Goal: Task Accomplishment & Management: Use online tool/utility

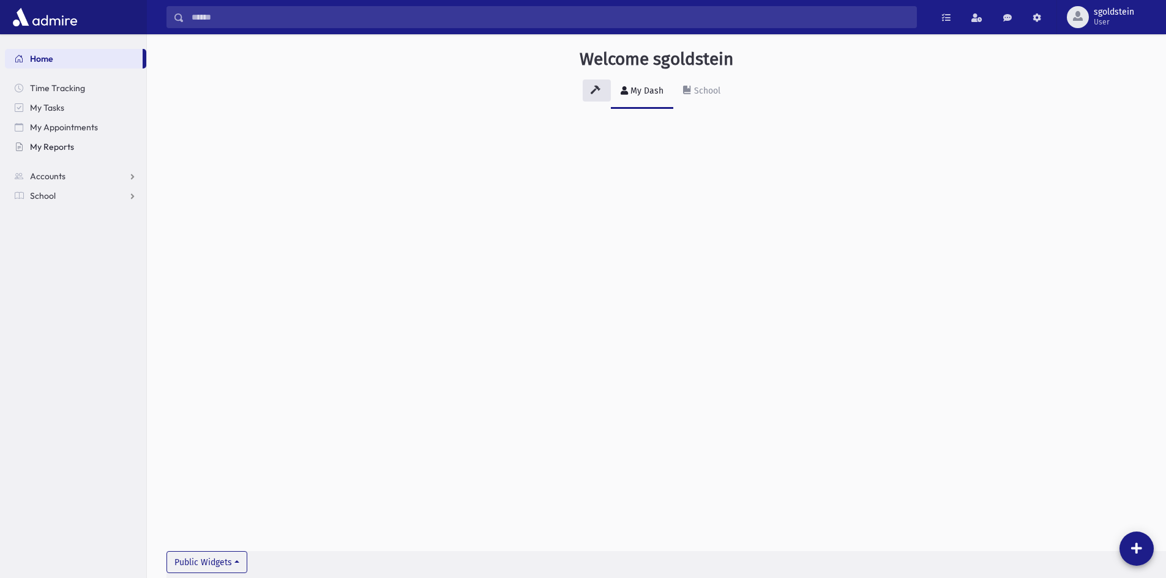
click at [51, 146] on span "My Reports" at bounding box center [52, 146] width 44 height 11
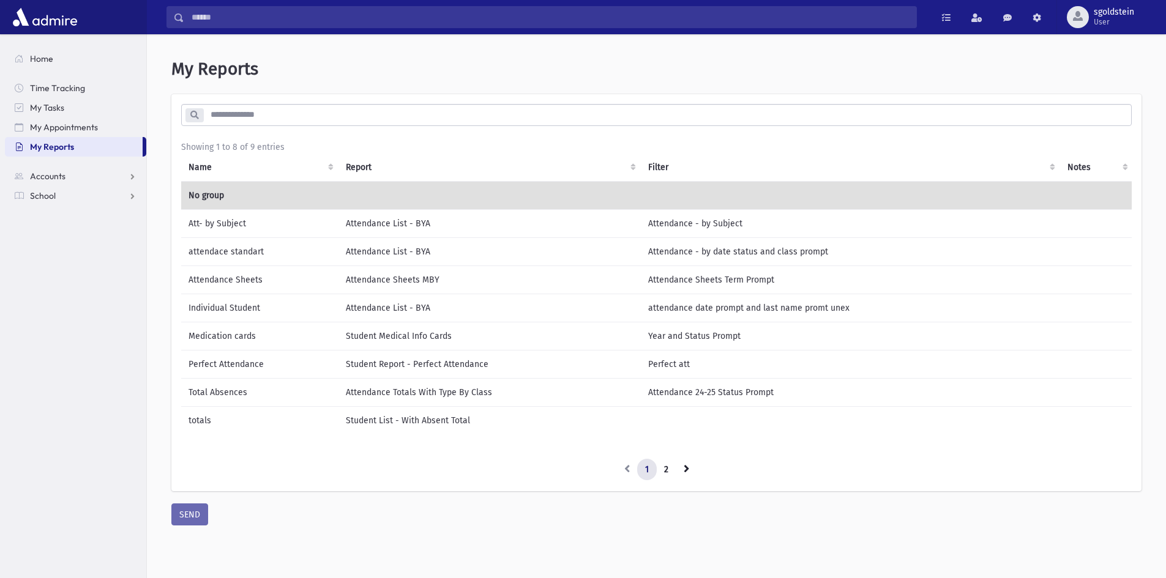
click at [235, 338] on td "Medication cards" at bounding box center [259, 336] width 157 height 28
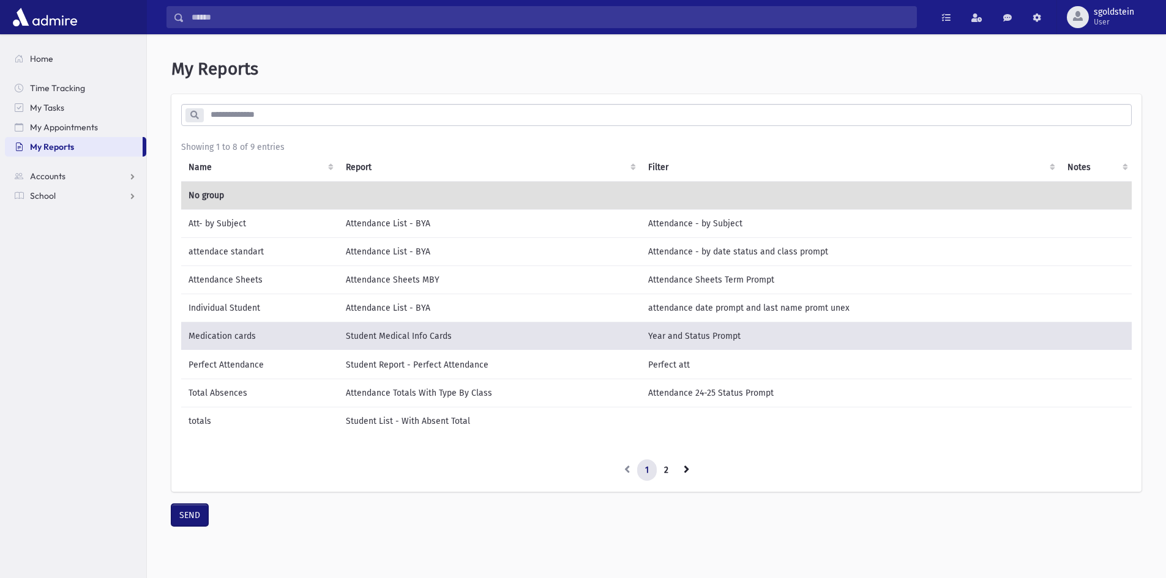
click at [187, 523] on button "SEND" at bounding box center [189, 515] width 37 height 22
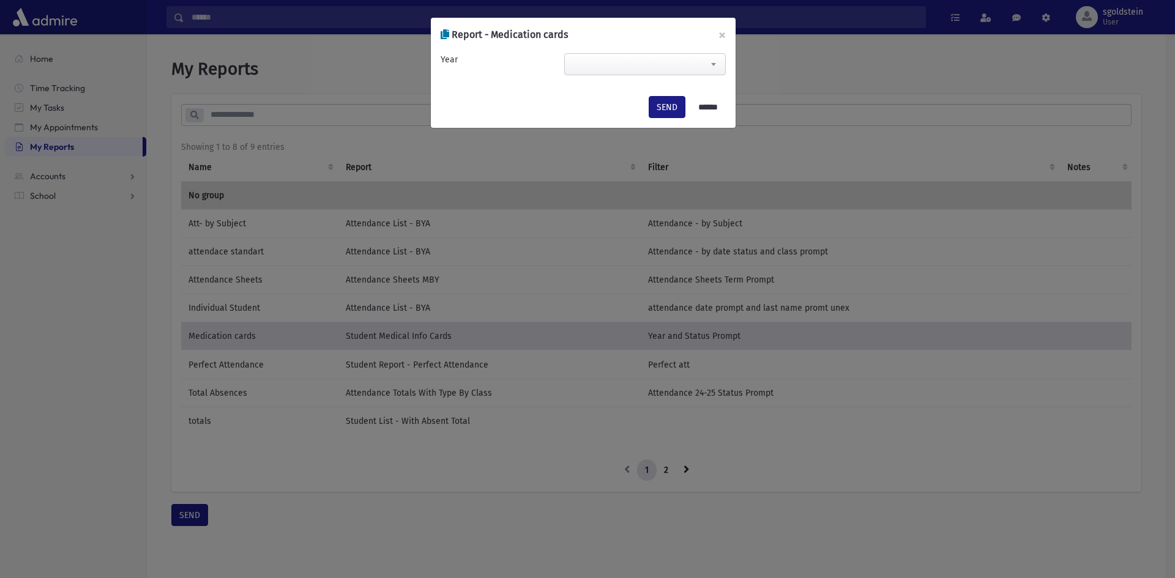
click at [714, 61] on span at bounding box center [713, 64] width 24 height 21
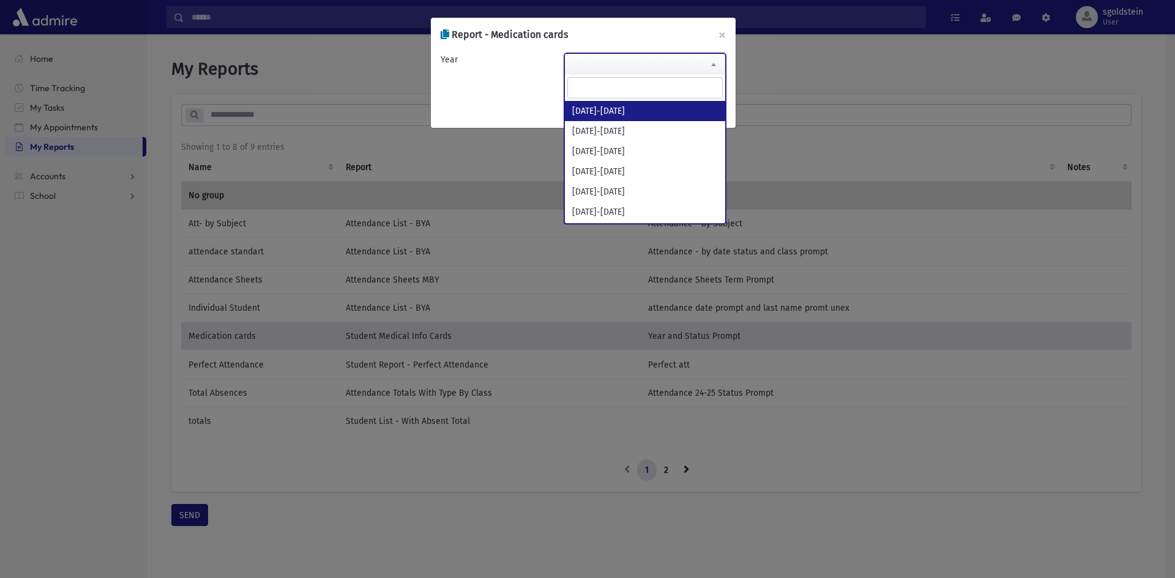
select select "*********"
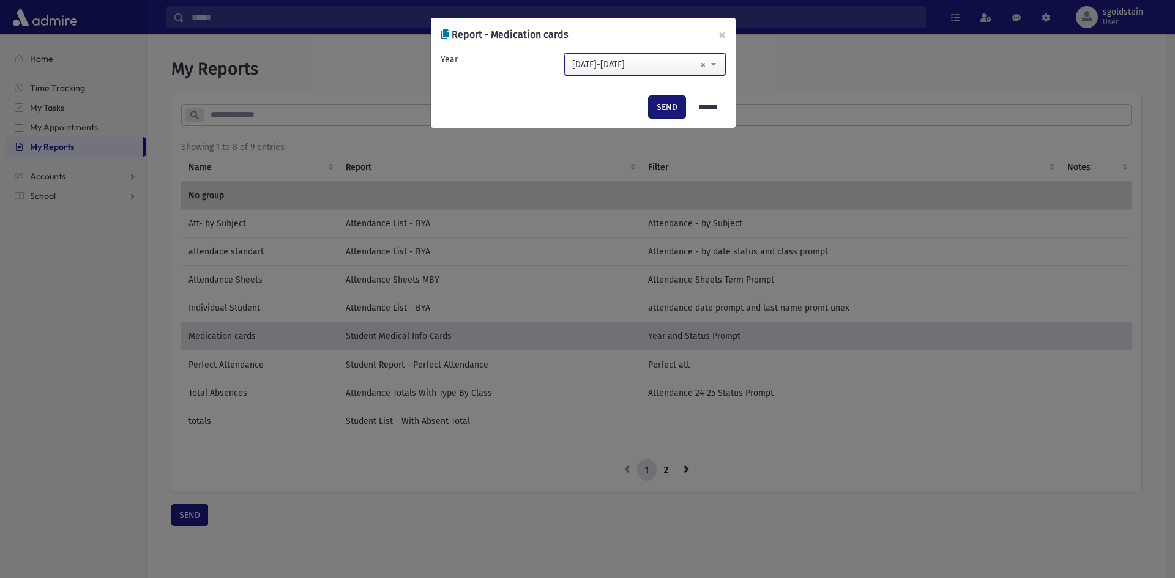
click at [662, 105] on button "SEND" at bounding box center [667, 107] width 37 height 22
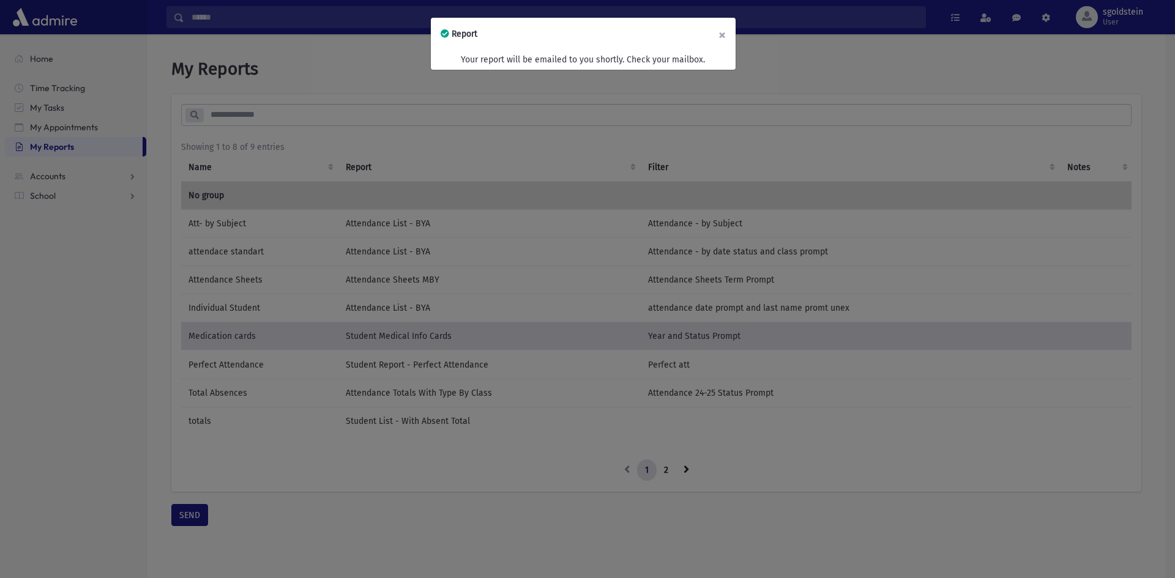
click at [723, 34] on button "×" at bounding box center [722, 35] width 27 height 34
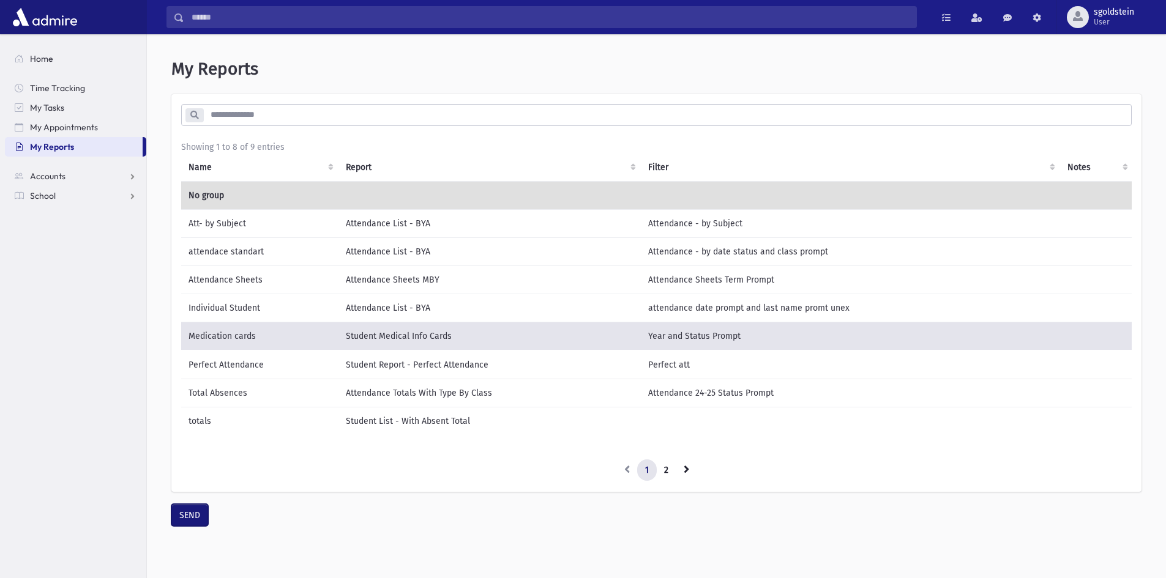
click at [189, 522] on button "SEND" at bounding box center [189, 515] width 37 height 22
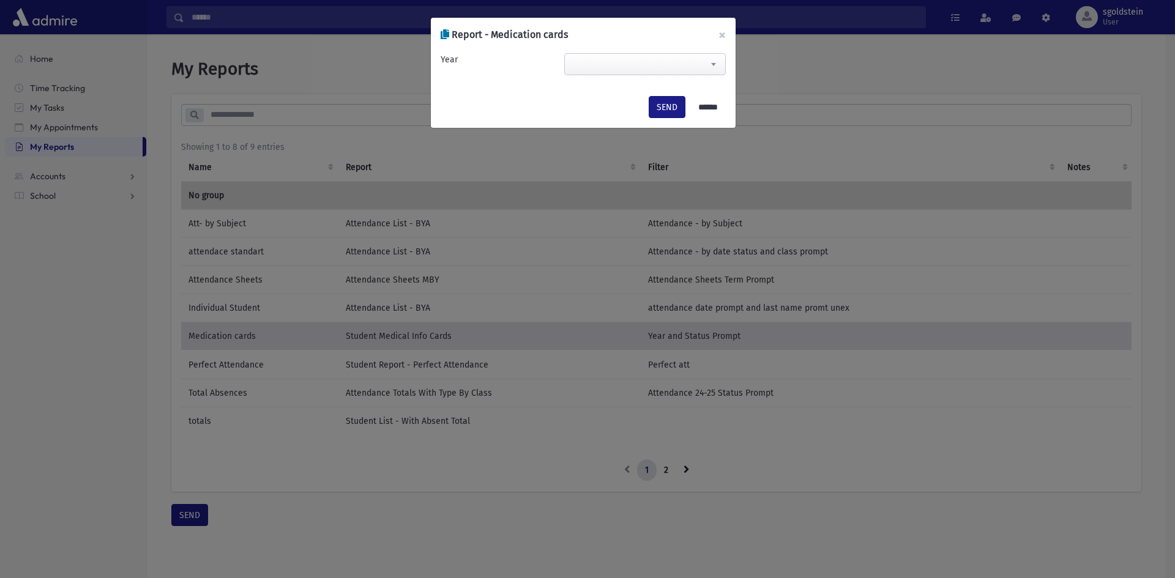
click at [715, 64] on b at bounding box center [713, 64] width 5 height 3
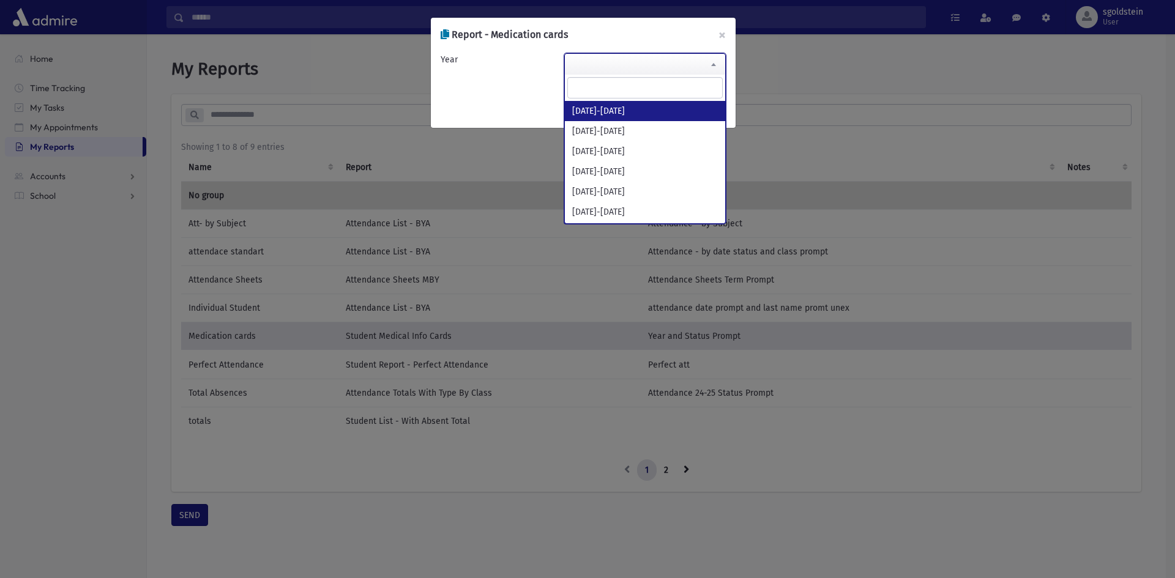
select select "*********"
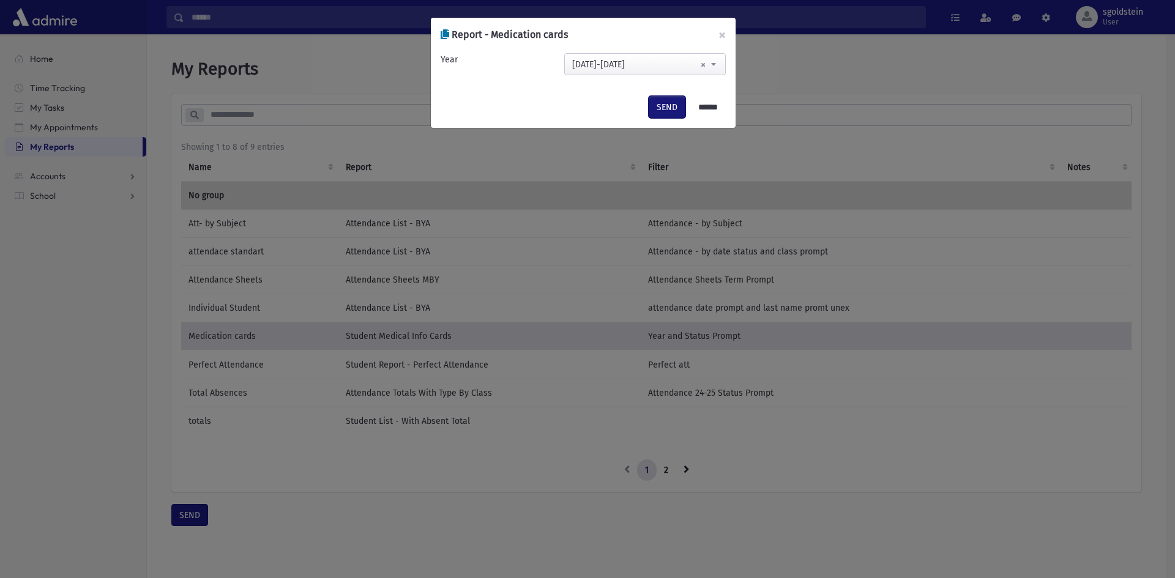
click at [657, 104] on button "SEND" at bounding box center [667, 107] width 37 height 22
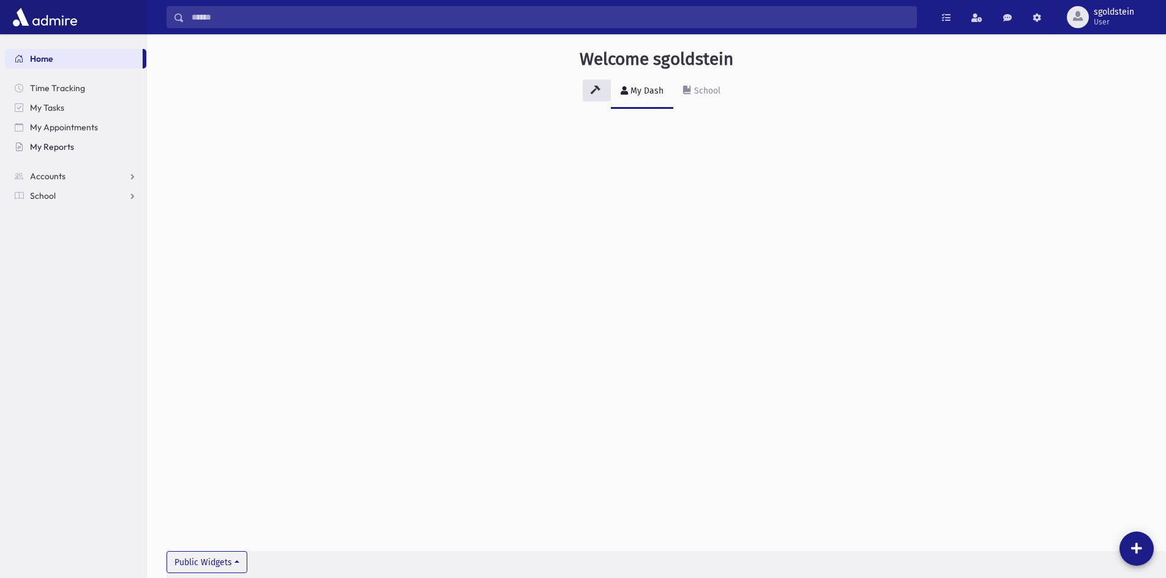
click at [47, 147] on span "My Reports" at bounding box center [52, 146] width 44 height 11
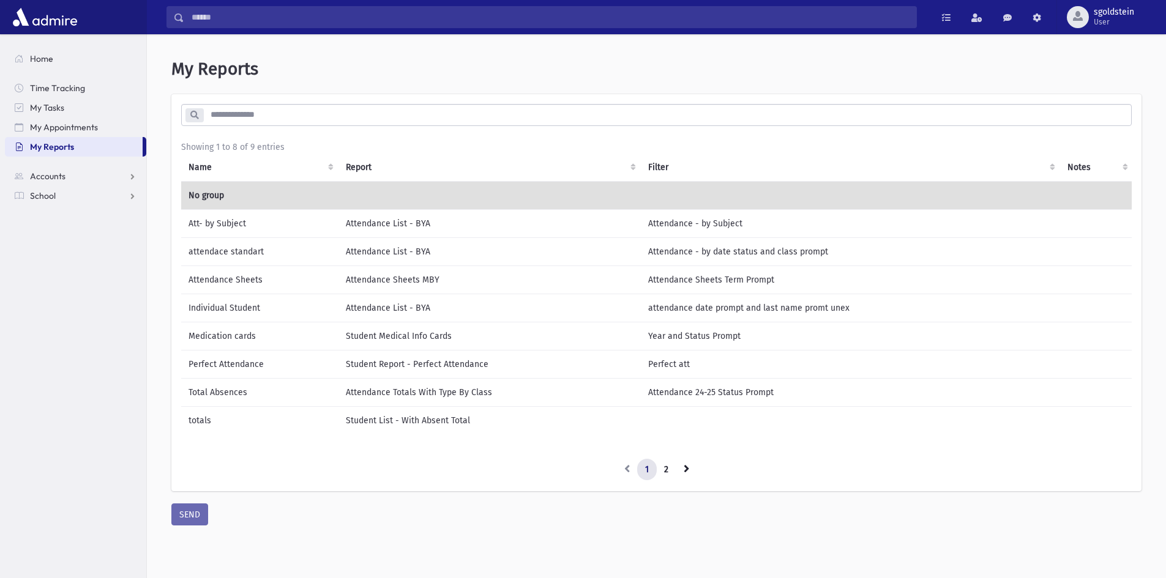
click at [230, 336] on td "Medication cards" at bounding box center [259, 336] width 157 height 28
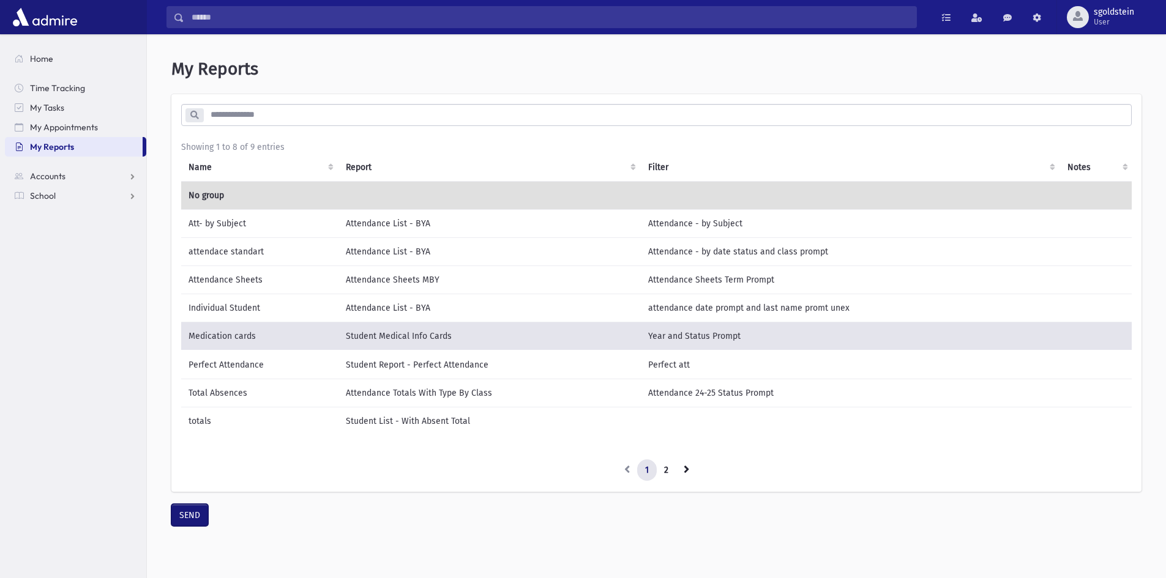
click at [186, 522] on button "SEND" at bounding box center [189, 515] width 37 height 22
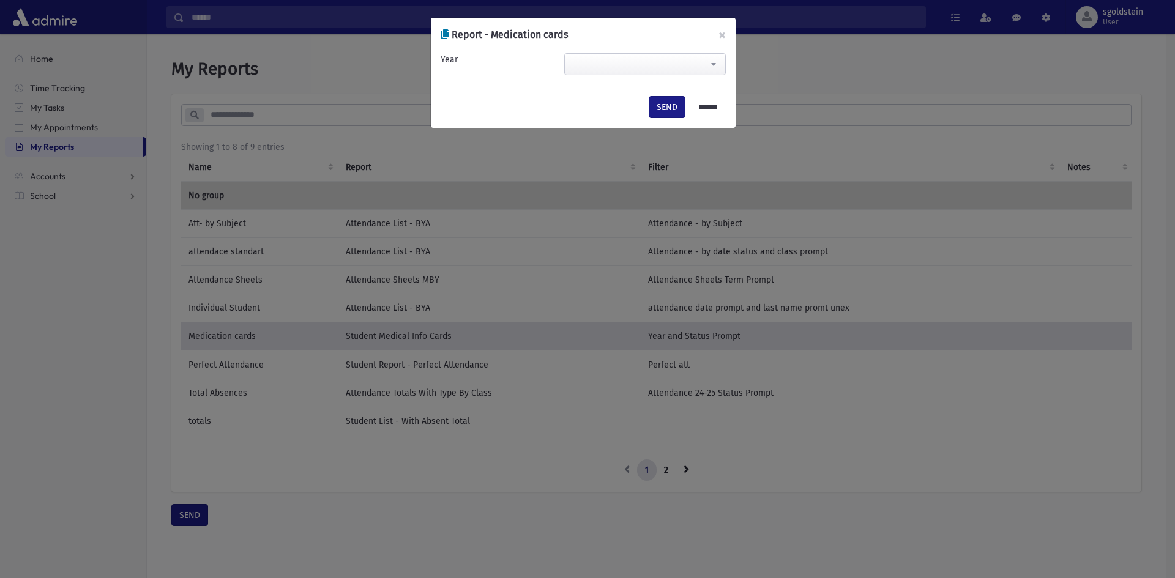
click at [715, 62] on span at bounding box center [713, 64] width 24 height 21
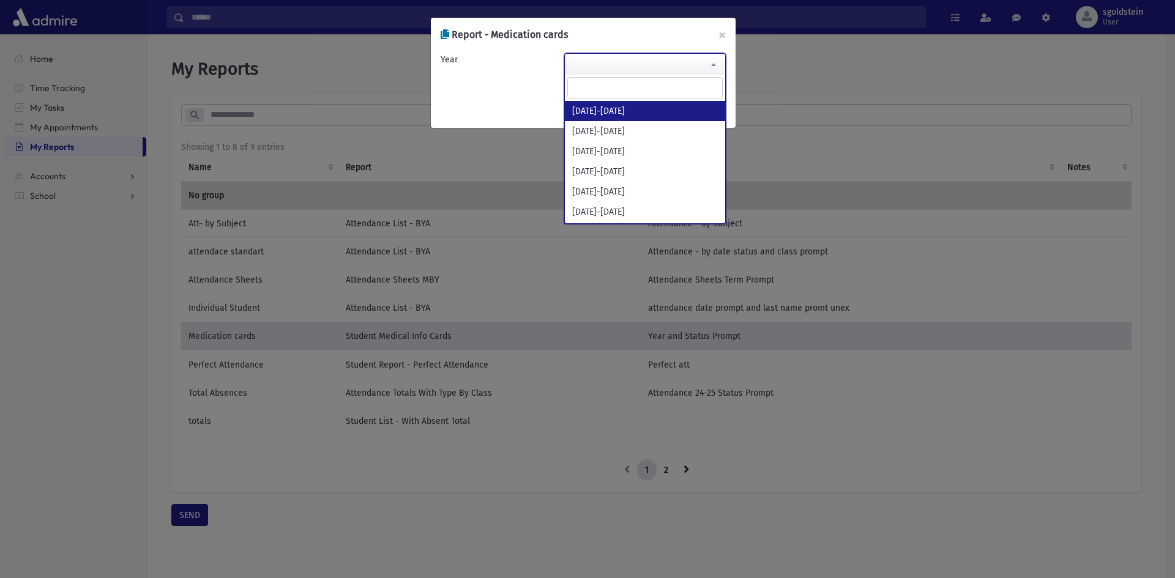
select select "*********"
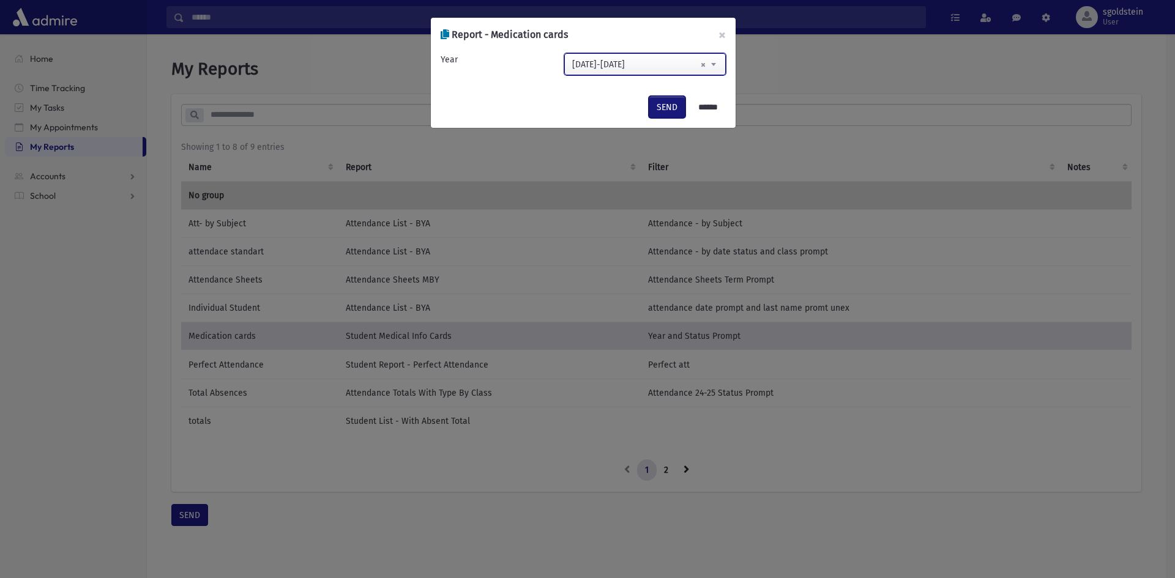
click at [657, 110] on button "SEND" at bounding box center [667, 107] width 37 height 22
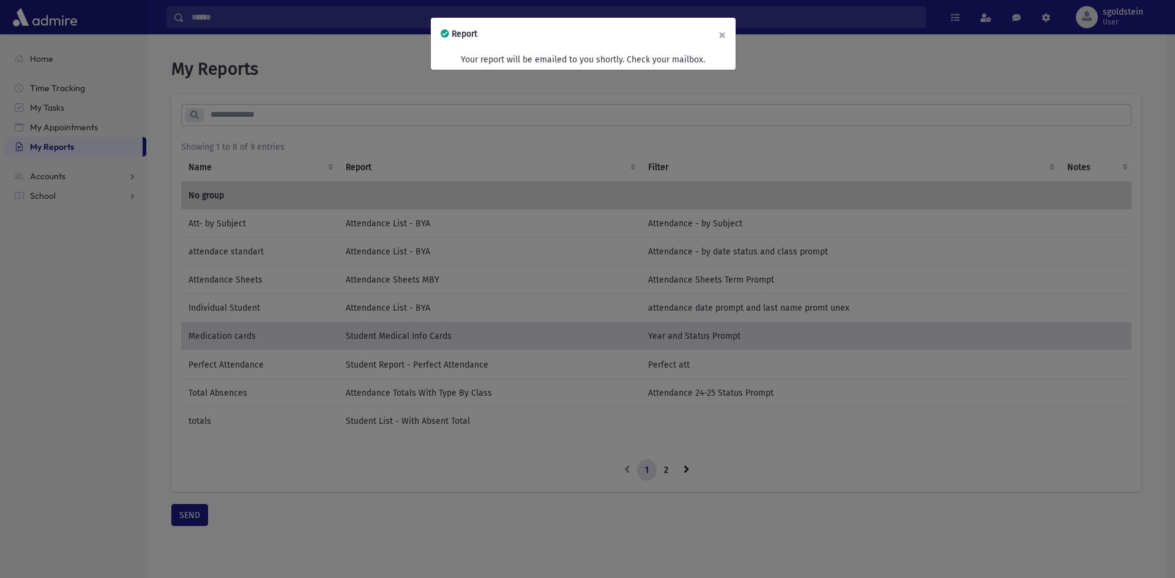
click at [725, 34] on button "×" at bounding box center [722, 35] width 27 height 34
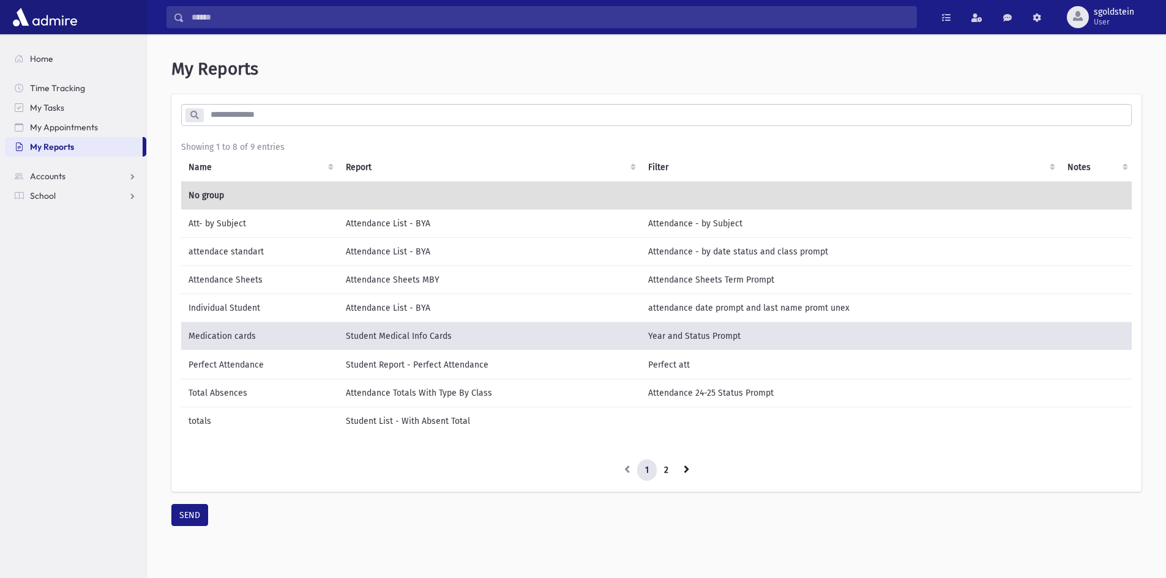
click at [241, 338] on td "Medication cards" at bounding box center [259, 336] width 157 height 29
click at [199, 518] on button "SEND" at bounding box center [189, 515] width 37 height 22
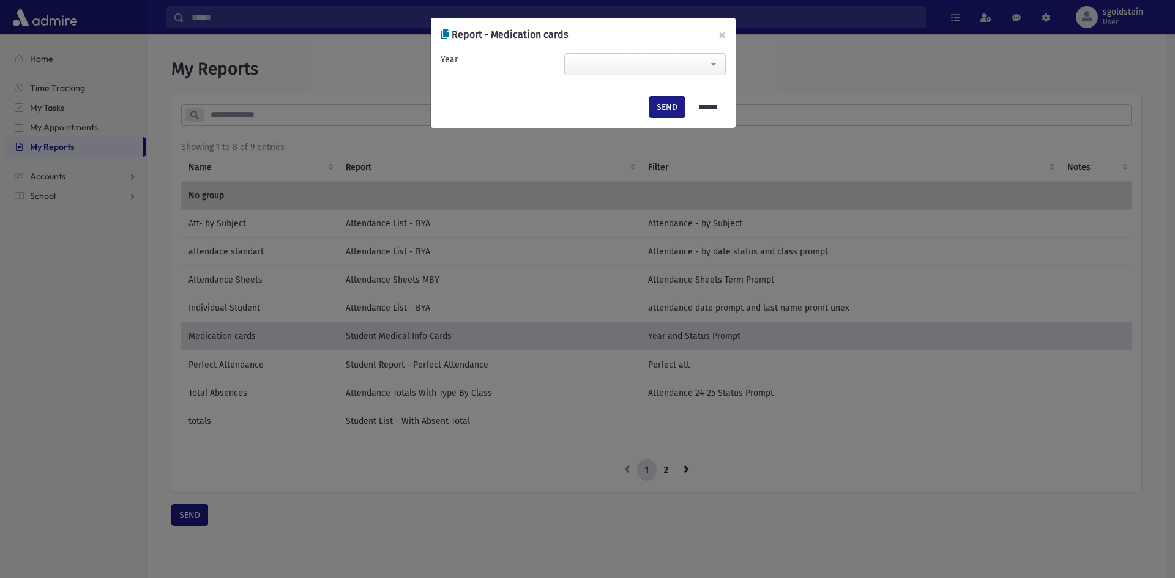
click at [710, 66] on span at bounding box center [713, 64] width 24 height 21
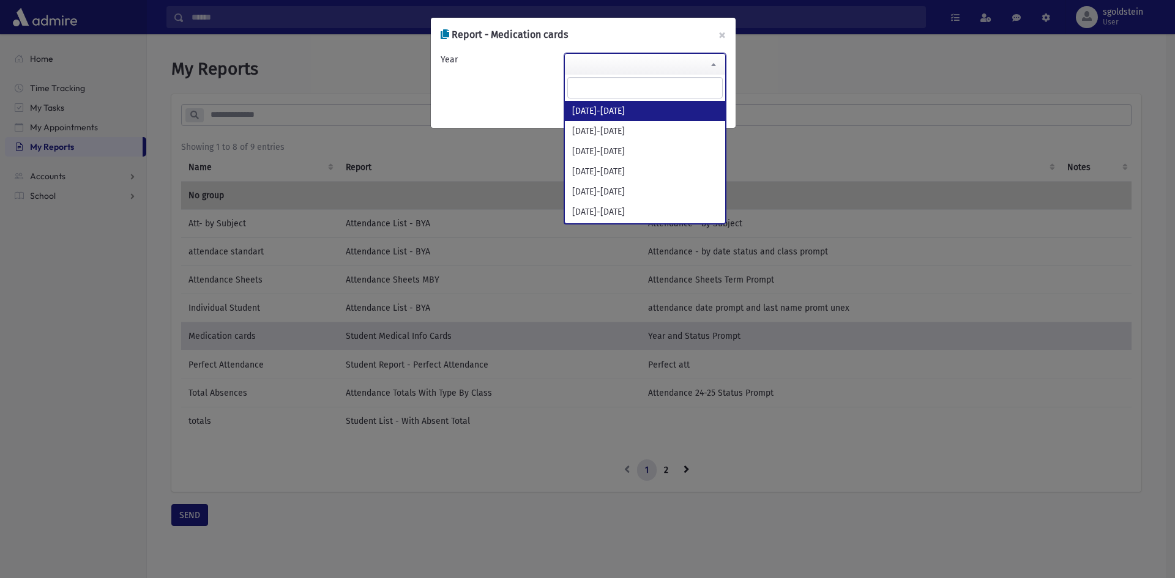
select select "*********"
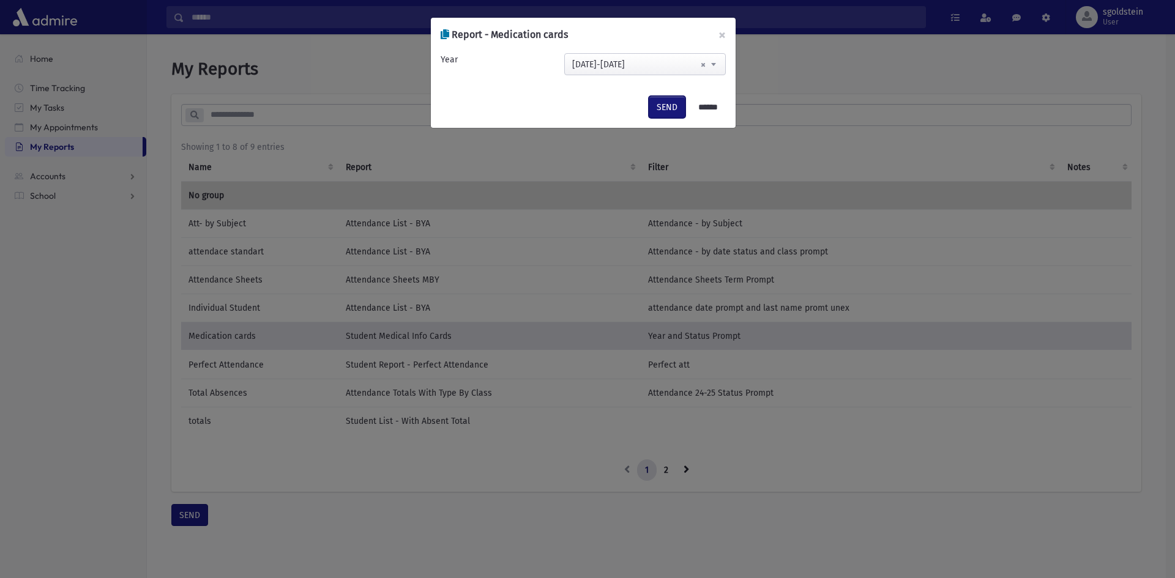
click at [664, 110] on button "SEND" at bounding box center [667, 107] width 37 height 22
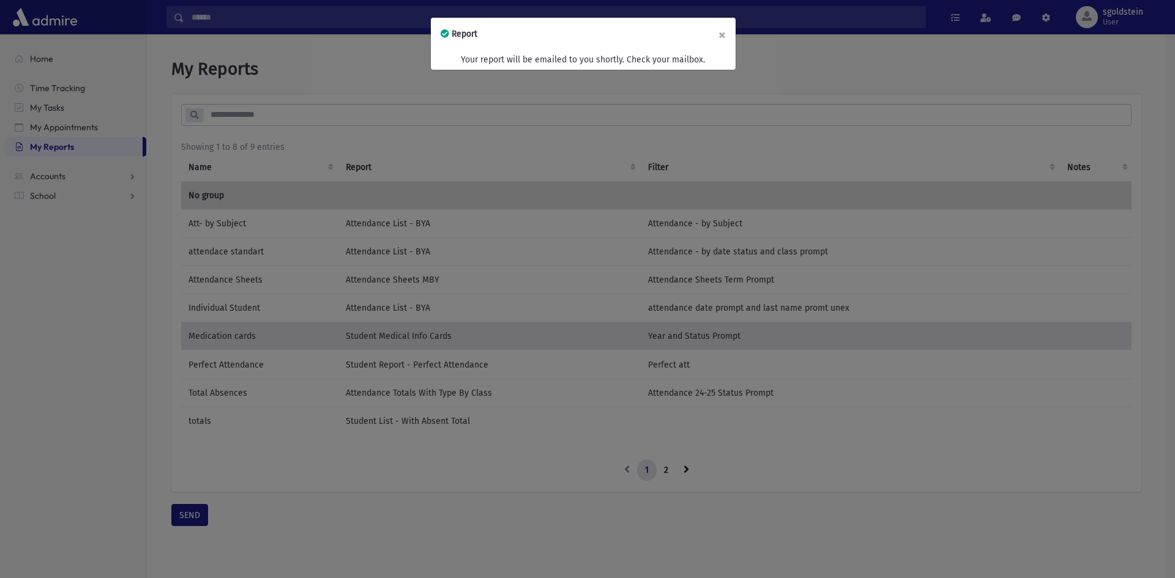
click at [723, 34] on button "×" at bounding box center [722, 35] width 27 height 34
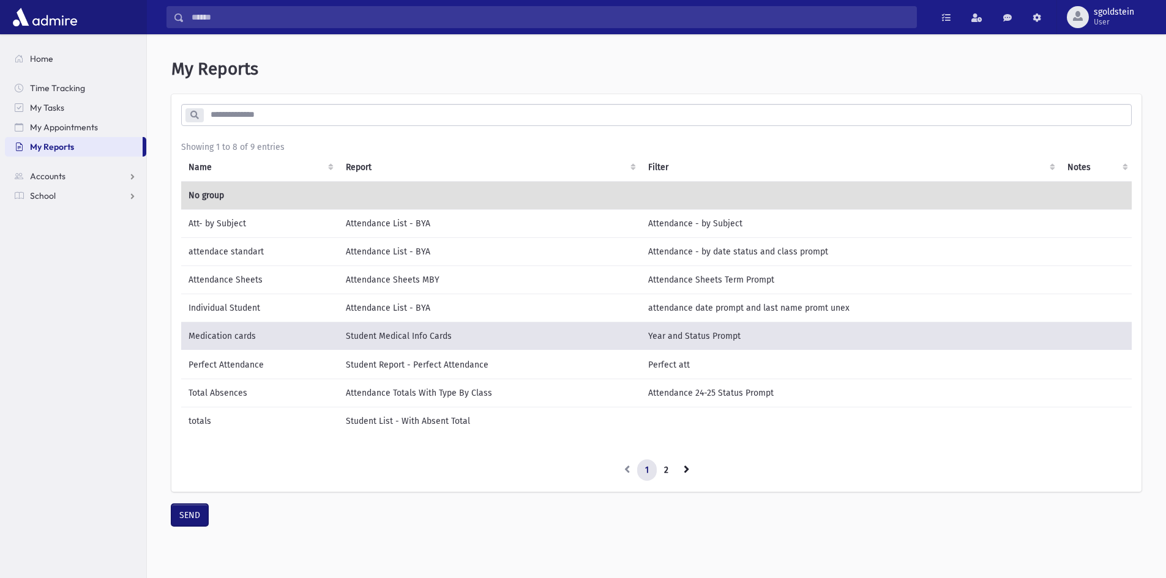
click at [189, 521] on button "SEND" at bounding box center [189, 515] width 37 height 22
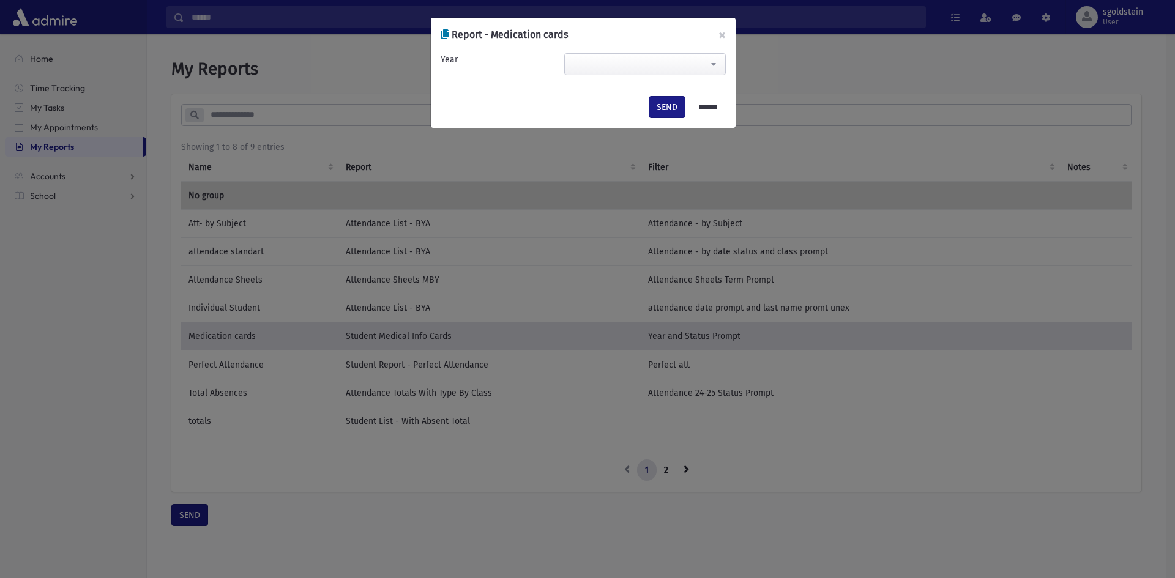
click at [712, 65] on b at bounding box center [713, 64] width 5 height 3
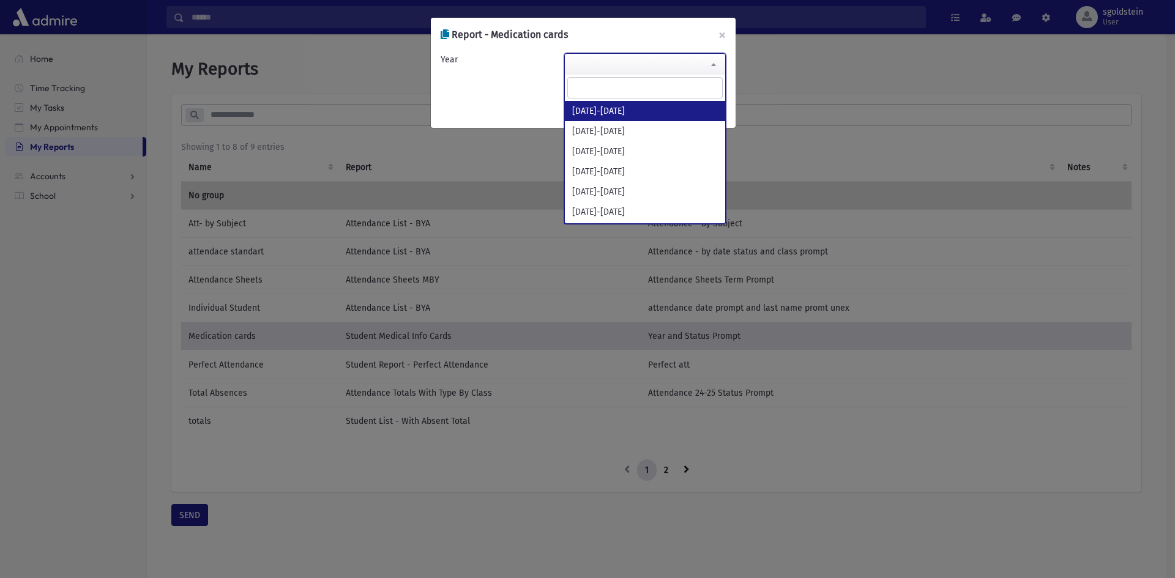
select select "*********"
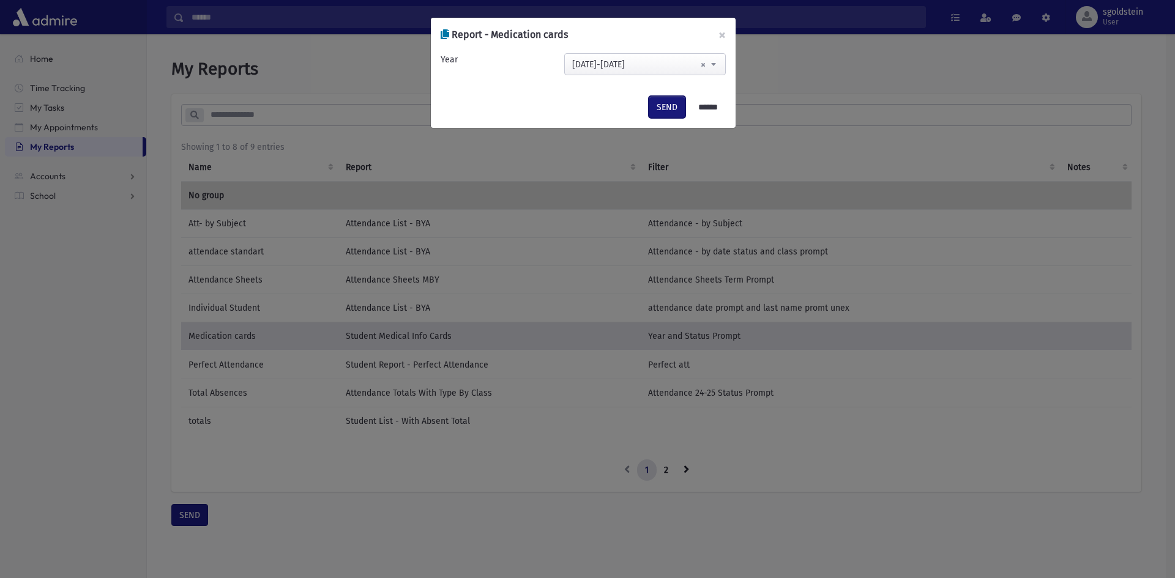
click at [659, 110] on button "SEND" at bounding box center [667, 107] width 37 height 22
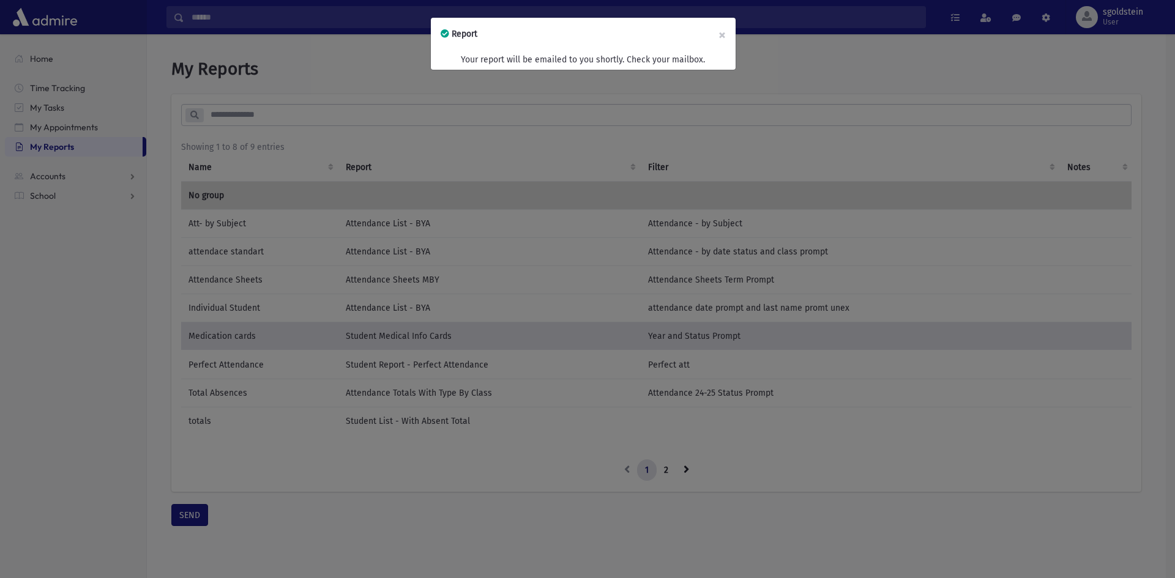
click at [396, 326] on div "Report × Your report will be emailed to you shortly. Check your mailbox." at bounding box center [587, 289] width 1175 height 578
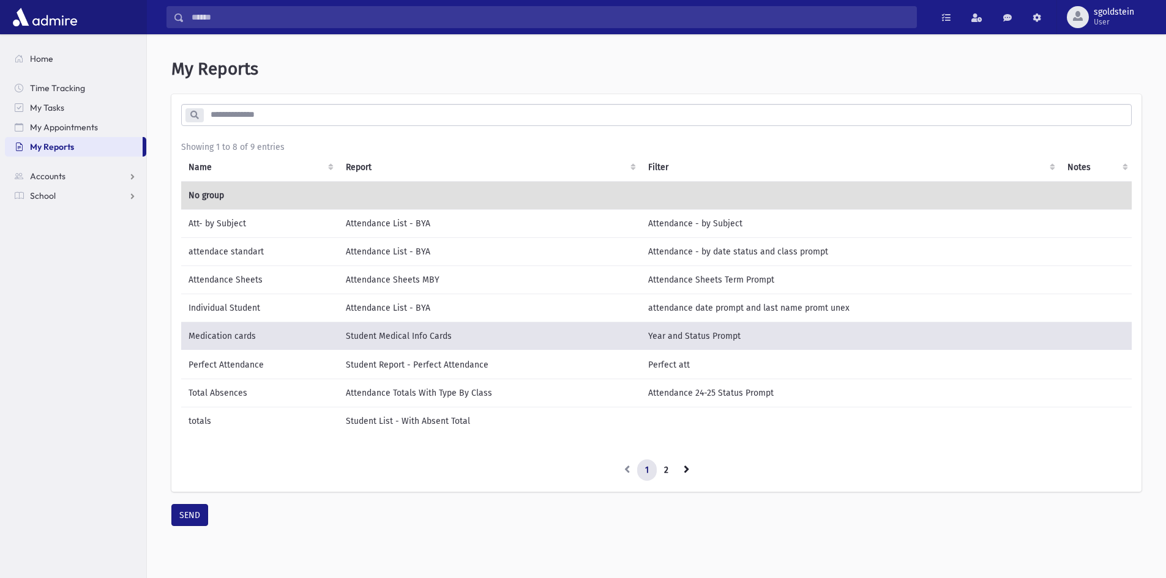
drag, startPoint x: 246, startPoint y: 336, endPoint x: 200, endPoint y: 334, distance: 46.6
click at [200, 334] on td "Medication cards" at bounding box center [259, 336] width 157 height 29
click at [185, 335] on td "Medication cards" at bounding box center [259, 336] width 157 height 29
click at [191, 519] on button "SEND" at bounding box center [189, 515] width 37 height 22
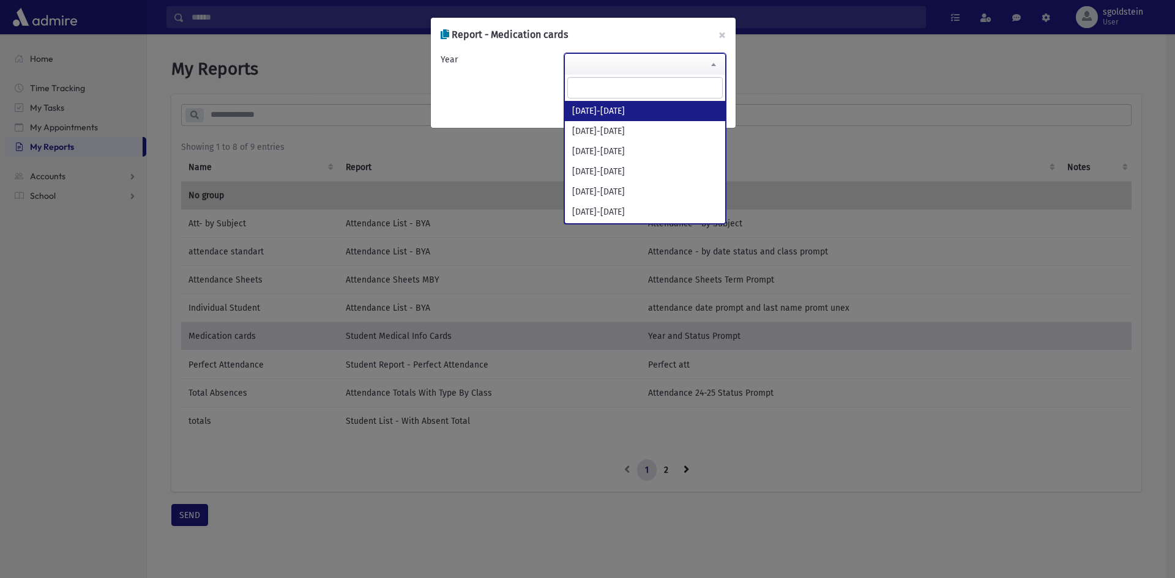
click at [717, 61] on span at bounding box center [713, 64] width 24 height 21
select select "*********"
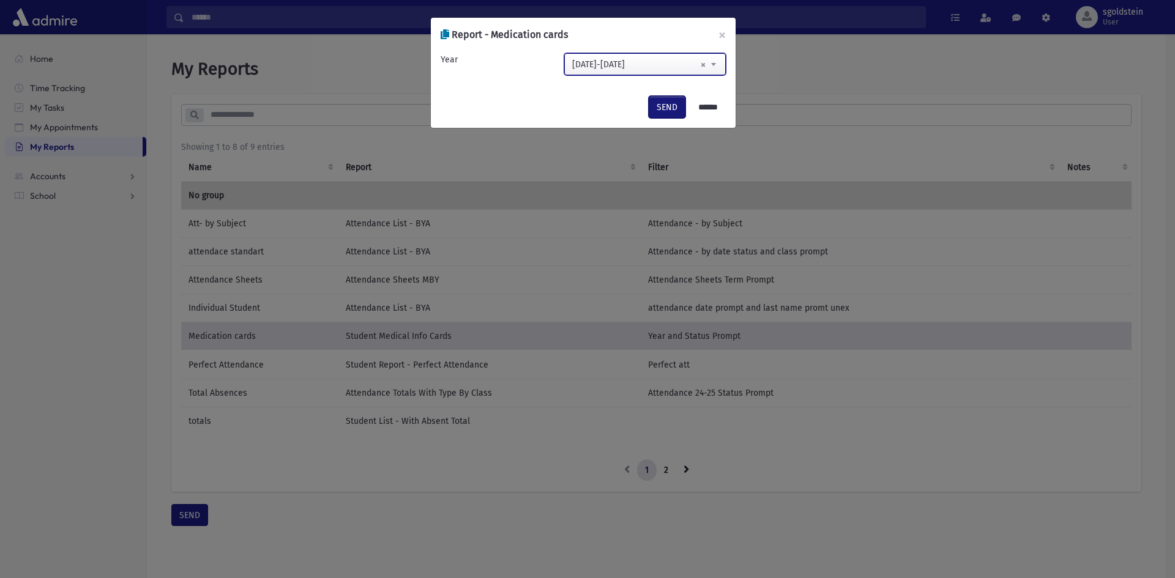
click at [651, 105] on button "SEND" at bounding box center [667, 107] width 37 height 22
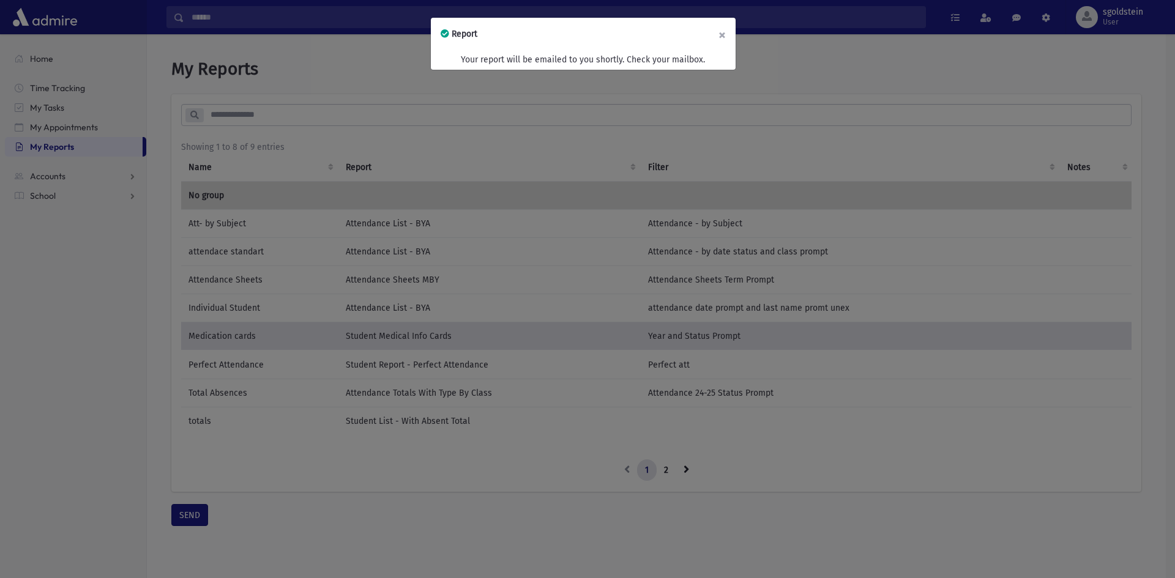
click at [718, 33] on button "×" at bounding box center [722, 35] width 27 height 34
